Goal: Find specific page/section: Find specific page/section

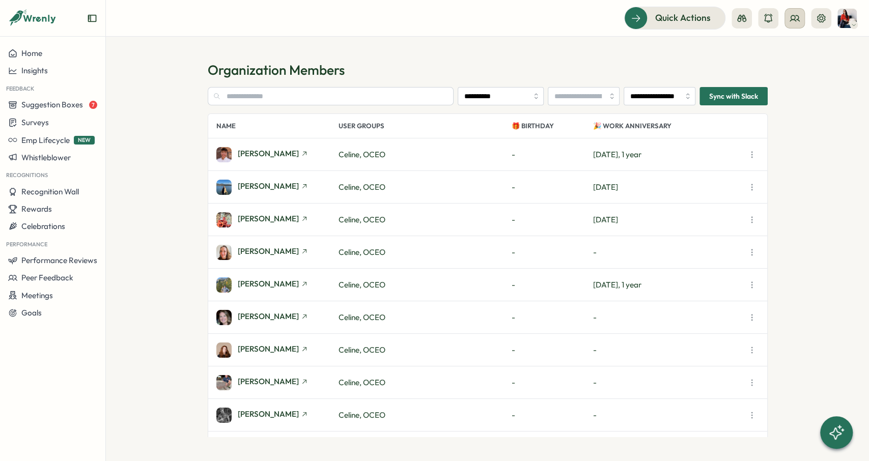
click at [790, 21] on icon at bounding box center [794, 18] width 9 height 6
click at [798, 64] on div "User Groups" at bounding box center [794, 69] width 76 height 19
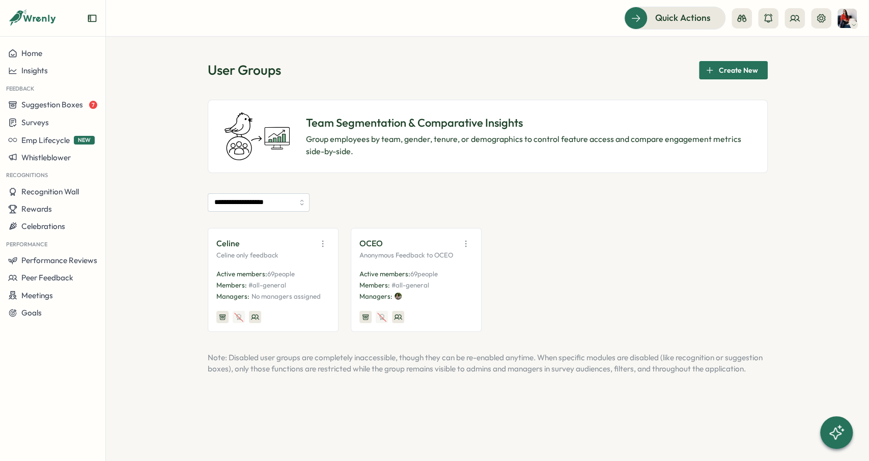
click at [467, 249] on button "button" at bounding box center [466, 244] width 14 height 14
drag, startPoint x: 822, startPoint y: 93, endPoint x: 811, endPoint y: 98, distance: 11.8
click at [821, 93] on div "**********" at bounding box center [487, 249] width 763 height 425
click at [823, 15] on icon at bounding box center [821, 18] width 8 height 8
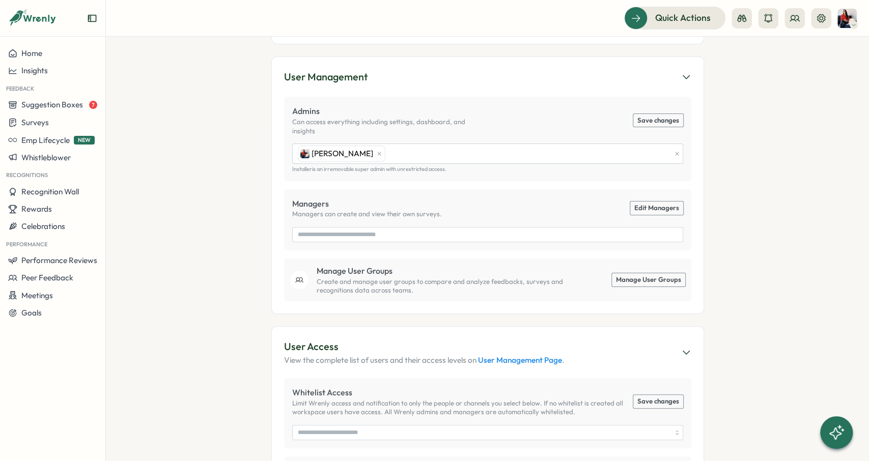
scroll to position [153, 0]
click at [796, 17] on icon at bounding box center [795, 18] width 10 height 10
click at [797, 72] on div "User Groups" at bounding box center [795, 69] width 64 height 11
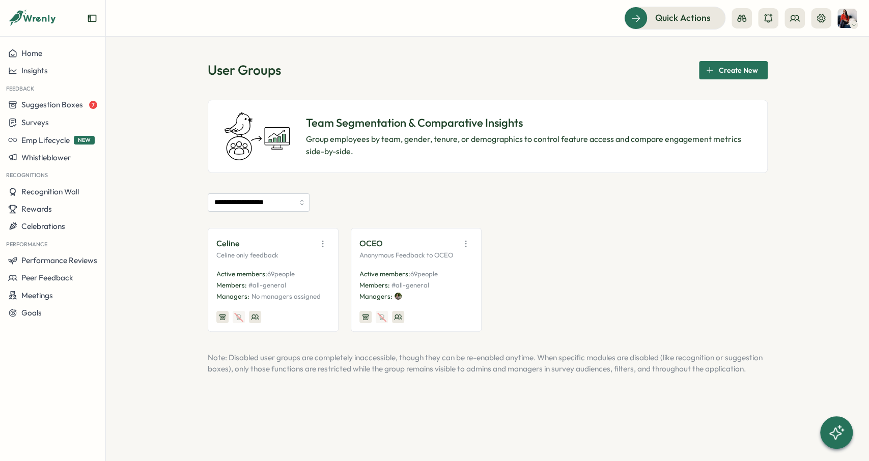
click at [467, 244] on icon "button" at bounding box center [466, 244] width 10 height 10
click at [451, 280] on button "Edit" at bounding box center [440, 282] width 64 height 17
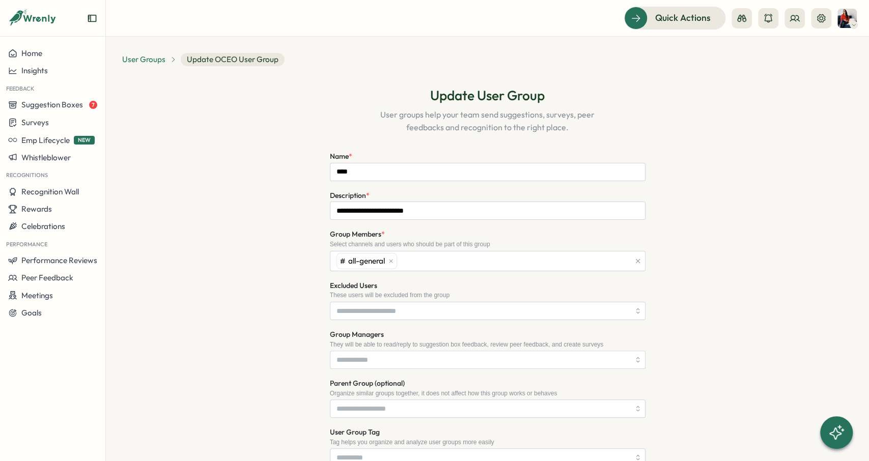
click at [148, 58] on span "User Groups" at bounding box center [143, 59] width 43 height 11
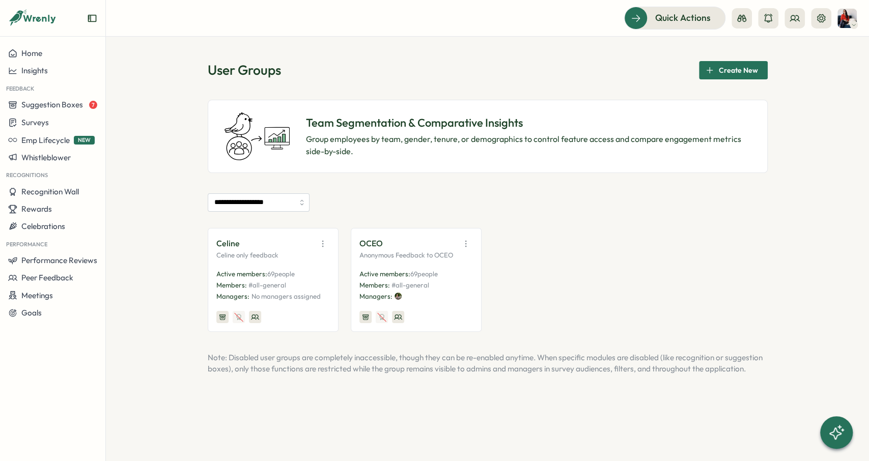
click at [553, 86] on div "**********" at bounding box center [488, 218] width 560 height 314
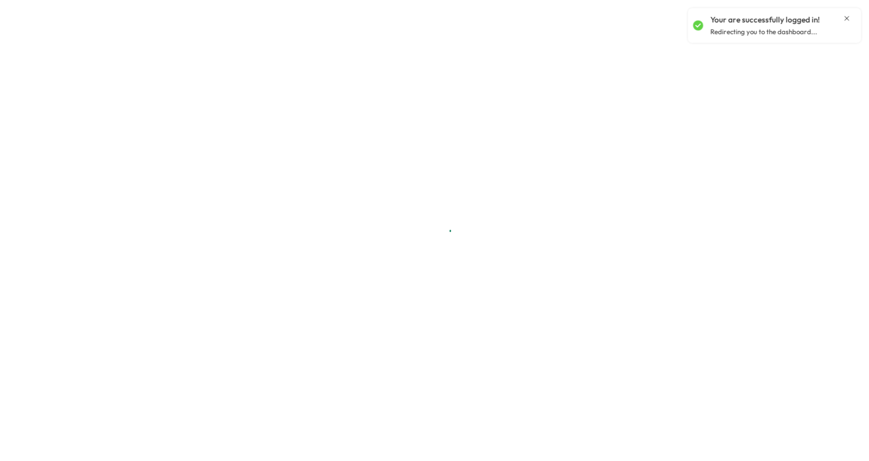
click at [844, 19] on icon "Close notification" at bounding box center [847, 18] width 8 height 8
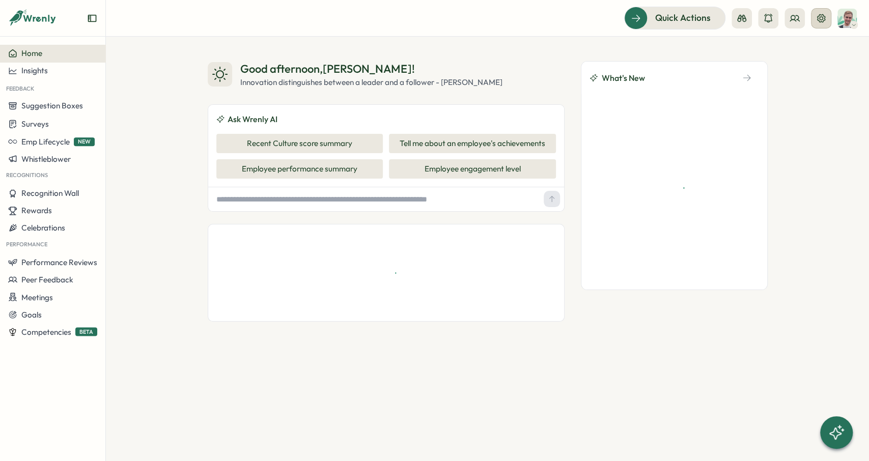
click at [818, 18] on icon at bounding box center [821, 18] width 10 height 10
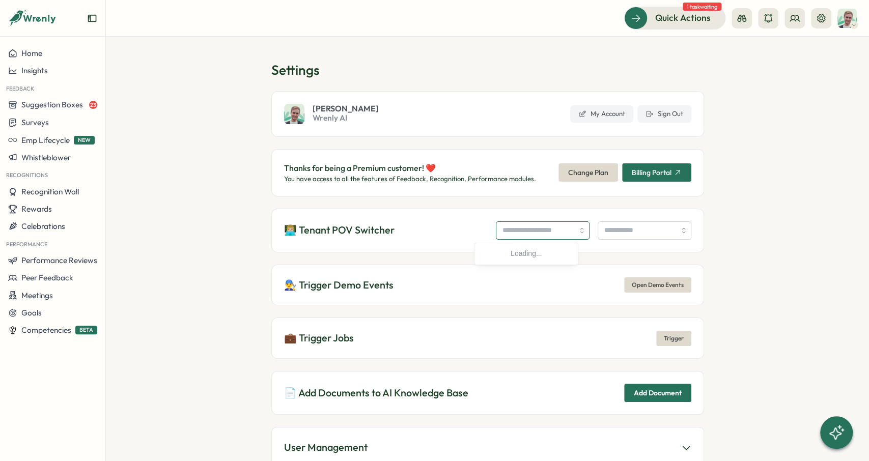
click at [530, 232] on input "search" at bounding box center [543, 230] width 94 height 18
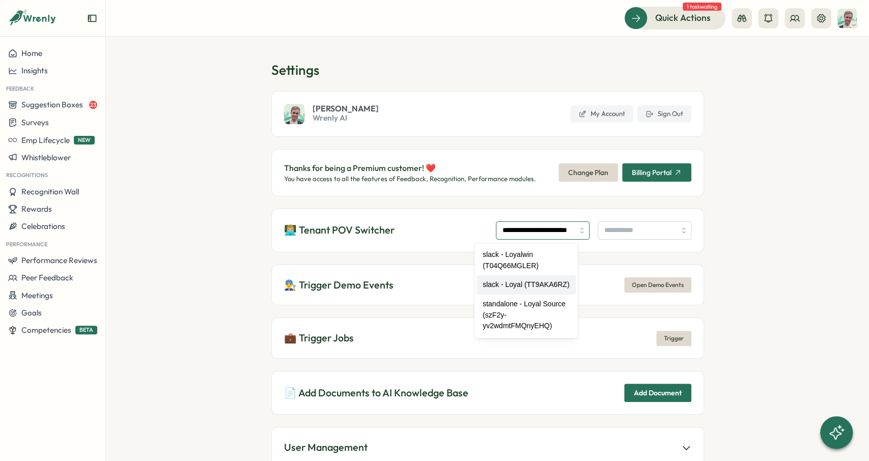
type input "**********"
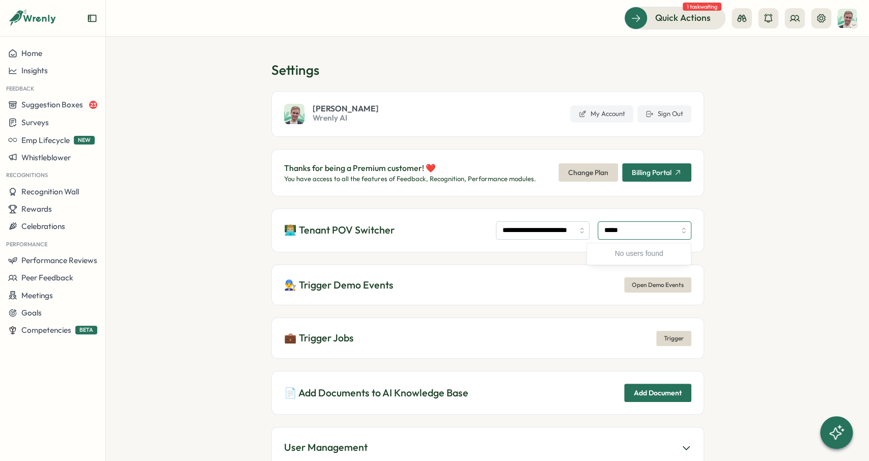
type input "*"
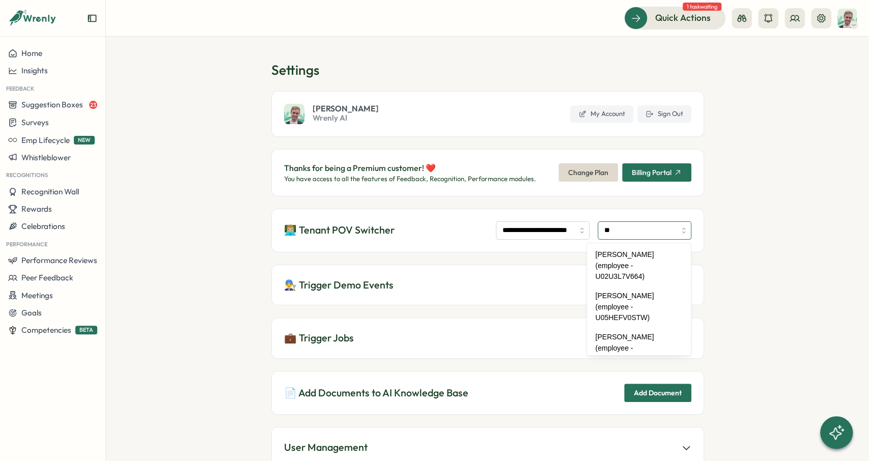
type input "*"
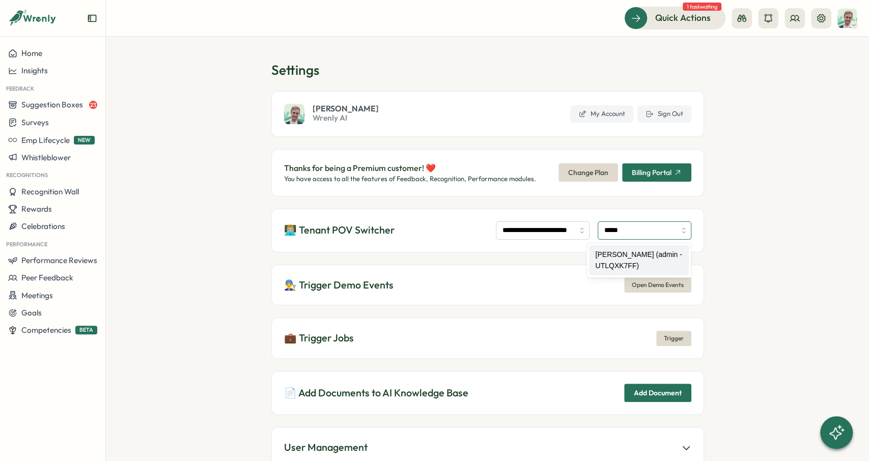
type input "**********"
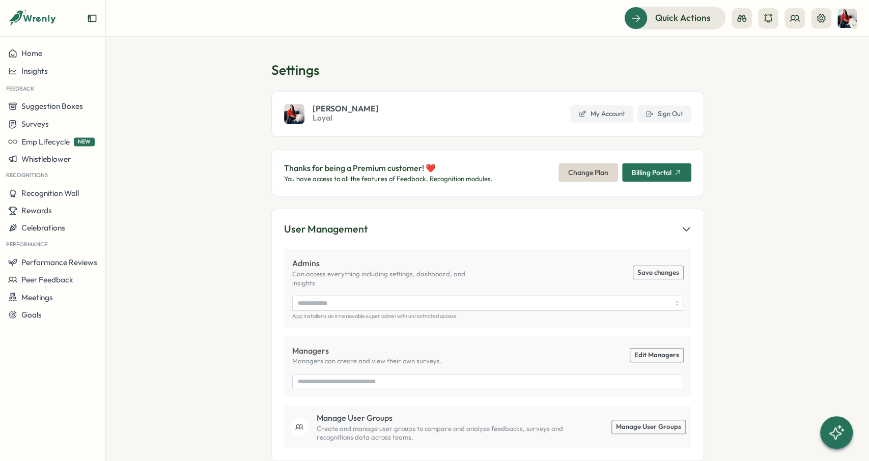
click at [795, 18] on circle at bounding box center [793, 17] width 4 height 4
click at [799, 50] on div "Org Members" at bounding box center [795, 50] width 64 height 11
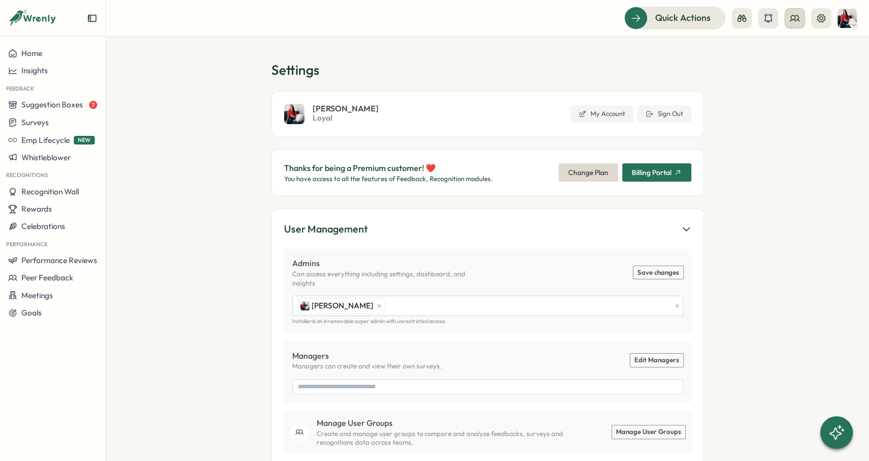
click at [789, 21] on button at bounding box center [794, 18] width 20 height 20
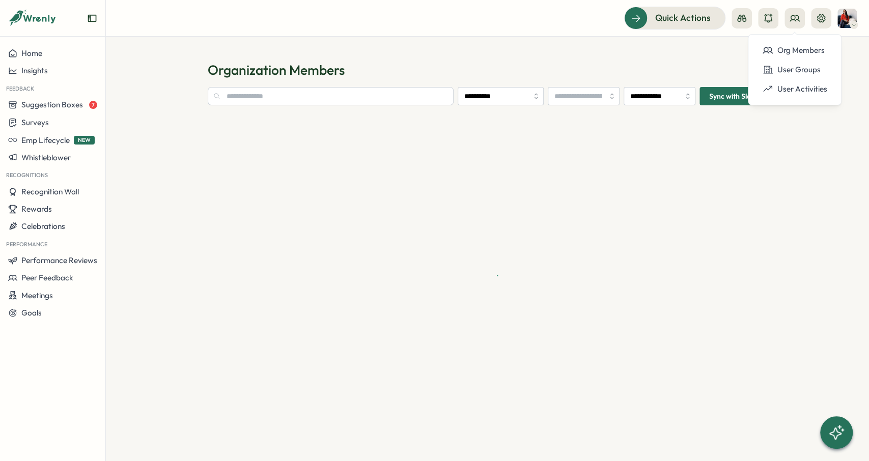
click at [784, 52] on div "Org Members" at bounding box center [795, 50] width 64 height 11
click at [652, 95] on input "**********" at bounding box center [660, 96] width 72 height 18
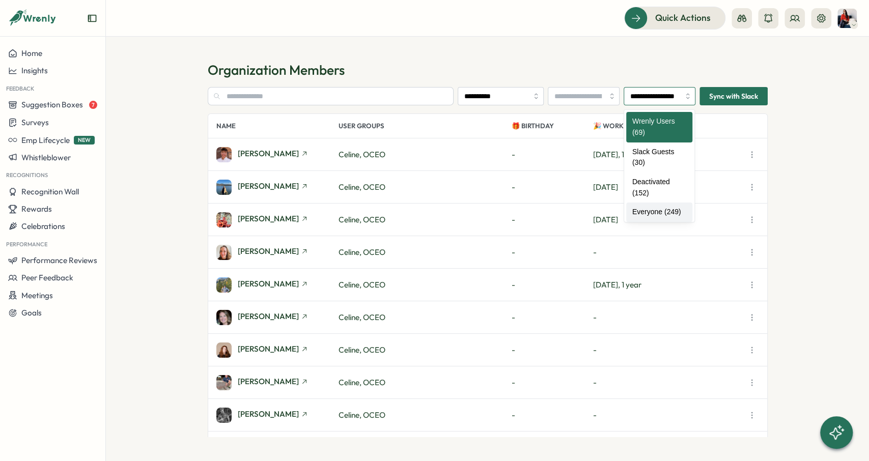
type input "**********"
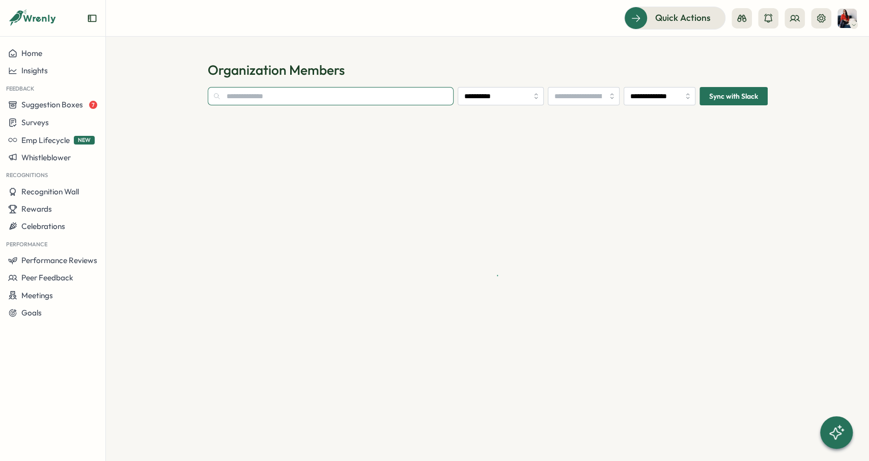
click at [345, 98] on input "text" at bounding box center [331, 96] width 246 height 18
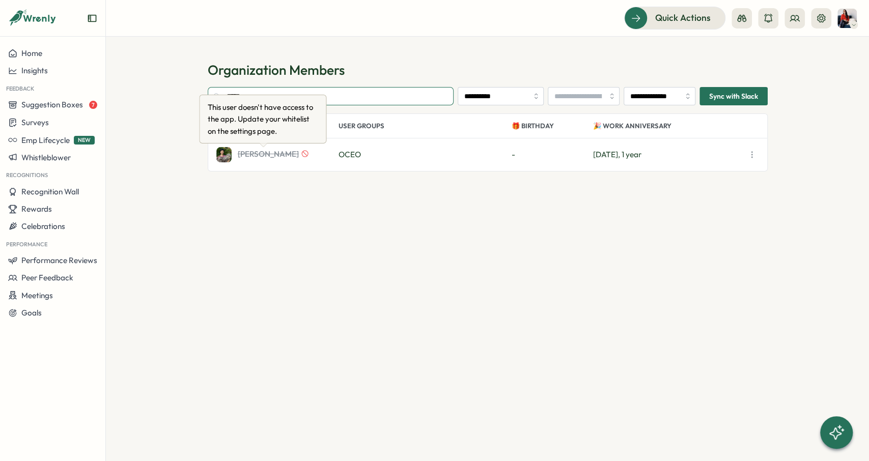
type input "*****"
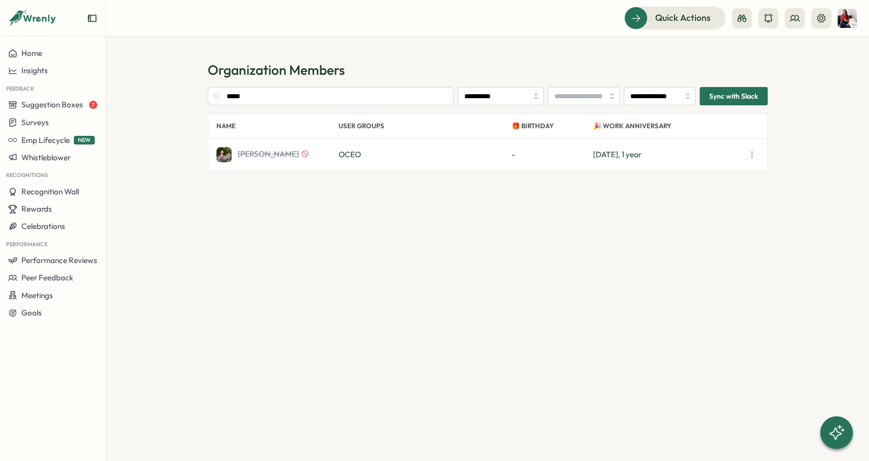
click at [257, 155] on span "Tom Hwang" at bounding box center [268, 154] width 61 height 8
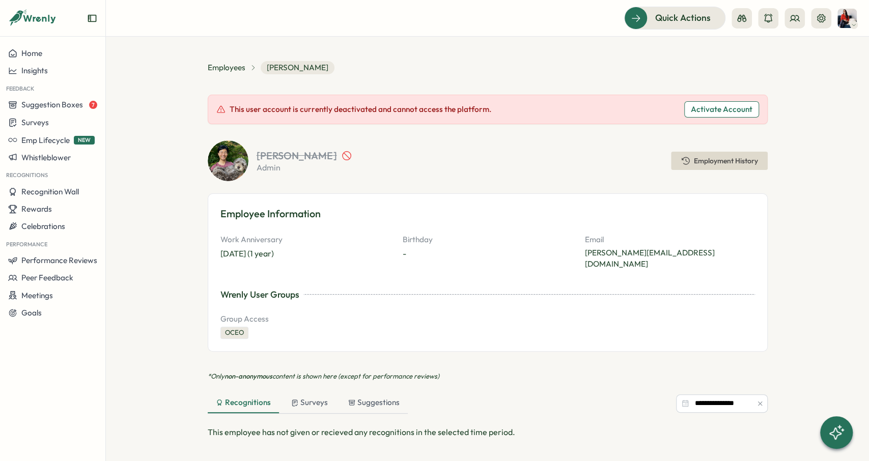
drag, startPoint x: 258, startPoint y: 149, endPoint x: 298, endPoint y: 151, distance: 40.3
click at [297, 151] on h2 "Tom Hwang" at bounding box center [297, 156] width 80 height 10
click at [790, 21] on icon at bounding box center [794, 18] width 9 height 6
click at [810, 18] on div at bounding box center [782, 18] width 100 height 20
click at [815, 18] on button at bounding box center [821, 18] width 20 height 20
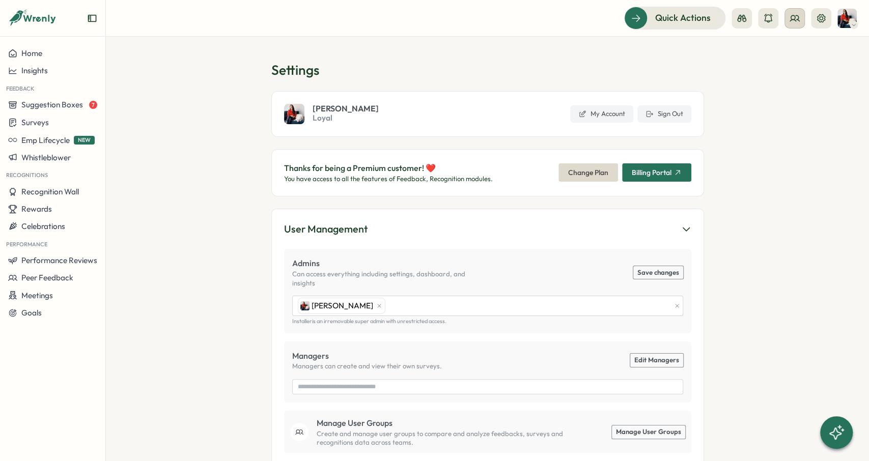
click at [786, 18] on button at bounding box center [794, 18] width 20 height 20
click at [793, 50] on div "Org Members" at bounding box center [795, 50] width 64 height 11
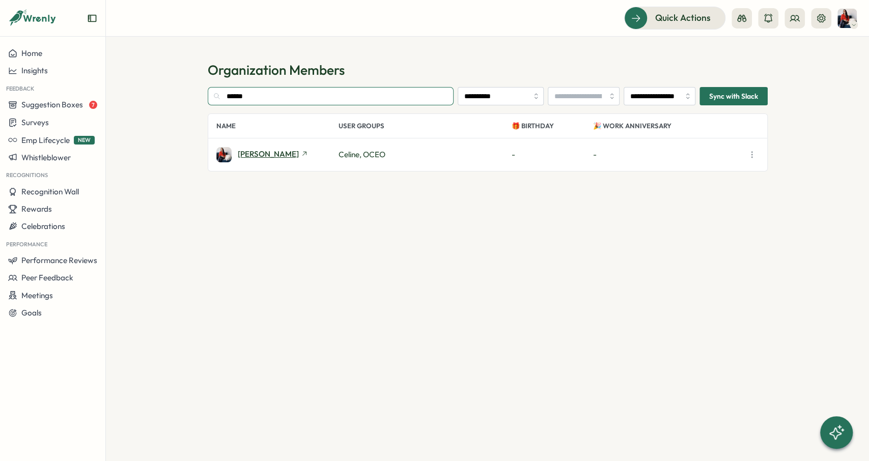
type input "******"
click at [268, 154] on span "Celine Halioua" at bounding box center [268, 154] width 61 height 8
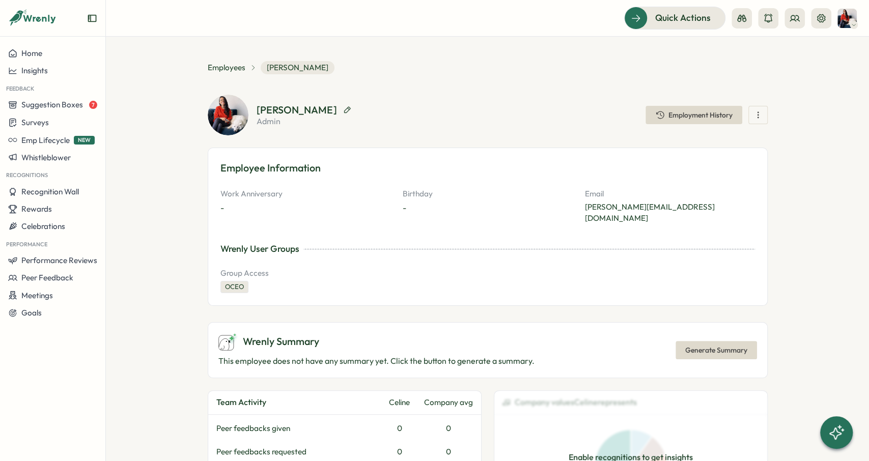
drag, startPoint x: 258, startPoint y: 110, endPoint x: 320, endPoint y: 109, distance: 62.1
click at [320, 109] on div "Celine Halioua" at bounding box center [297, 110] width 80 height 10
copy div "Celine Halioua"
